Goal: Information Seeking & Learning: Learn about a topic

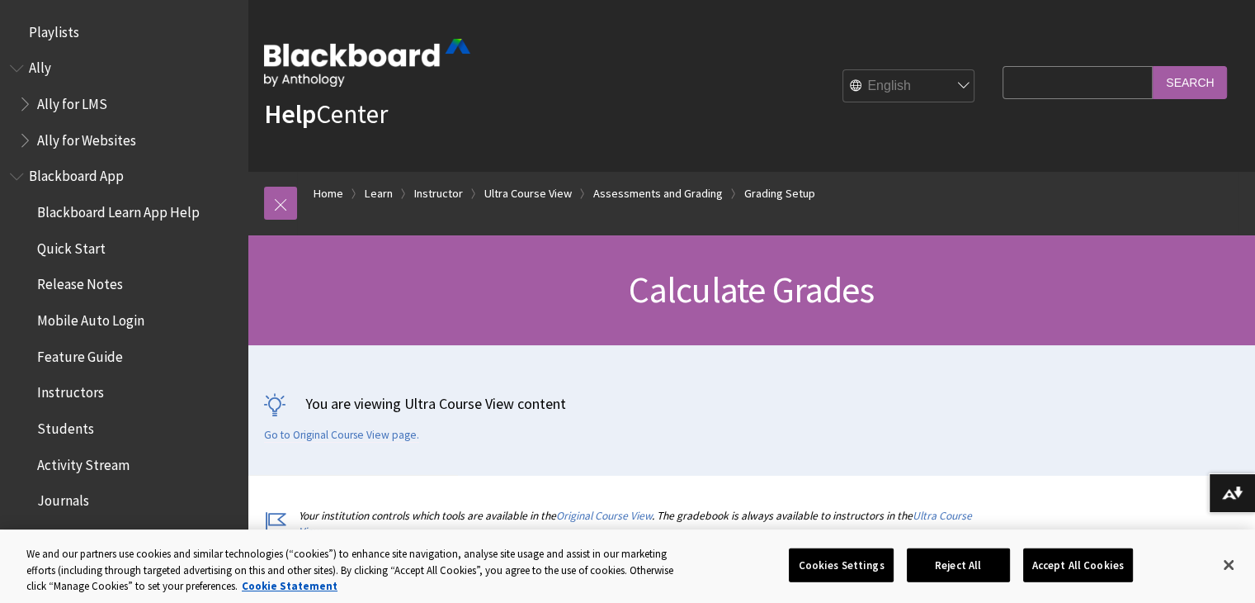
click at [329, 51] on img at bounding box center [367, 63] width 206 height 48
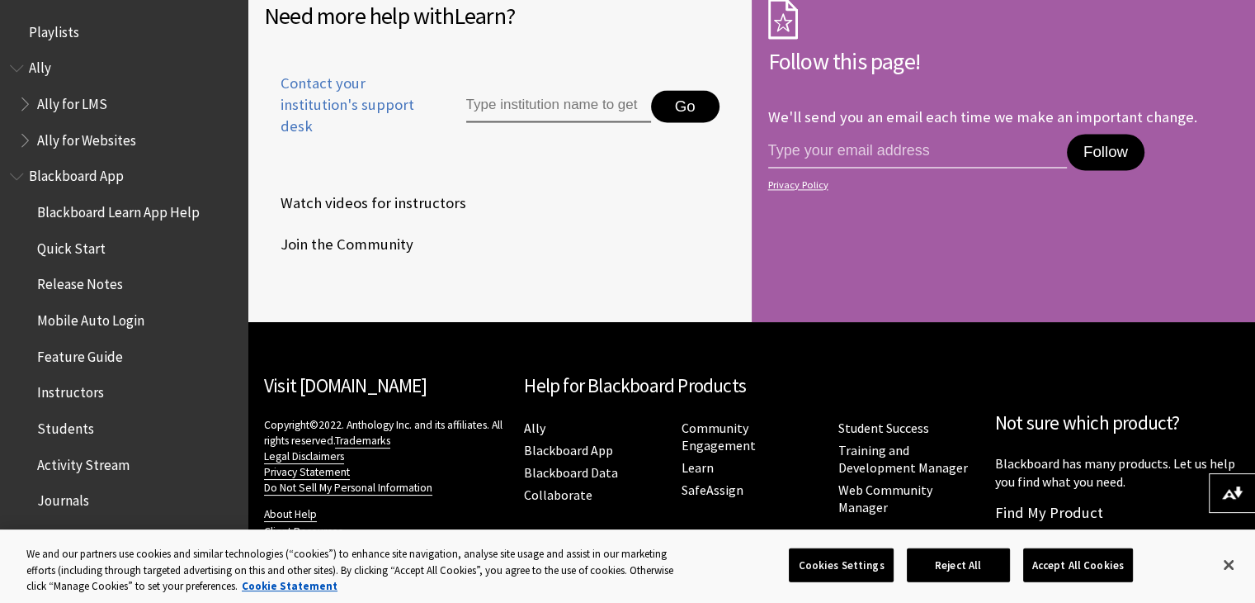
scroll to position [8717, 0]
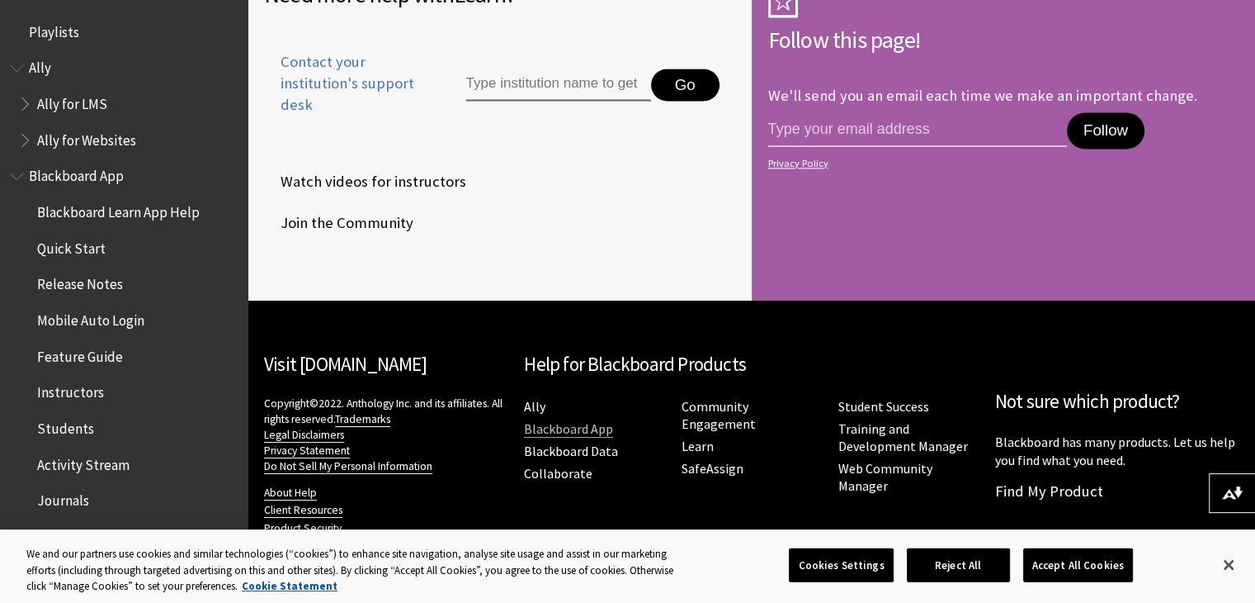
click at [555, 430] on link "Blackboard App" at bounding box center [568, 428] width 89 height 17
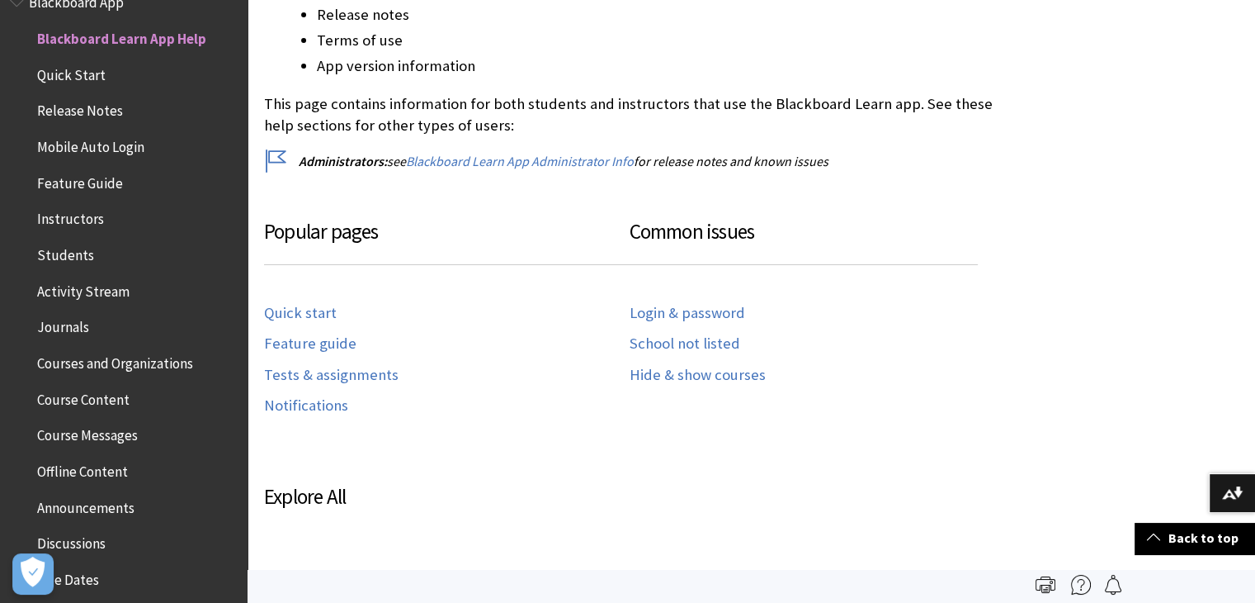
scroll to position [659, 0]
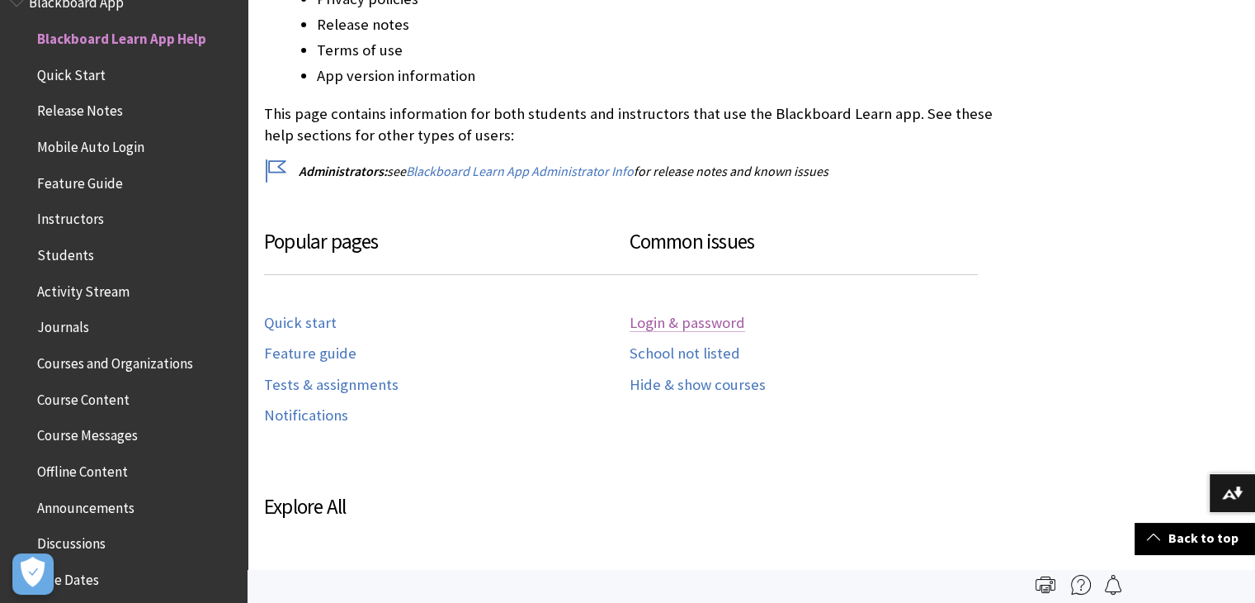
click at [673, 324] on link "Login & password" at bounding box center [688, 323] width 116 height 19
